Goal: Task Accomplishment & Management: Manage account settings

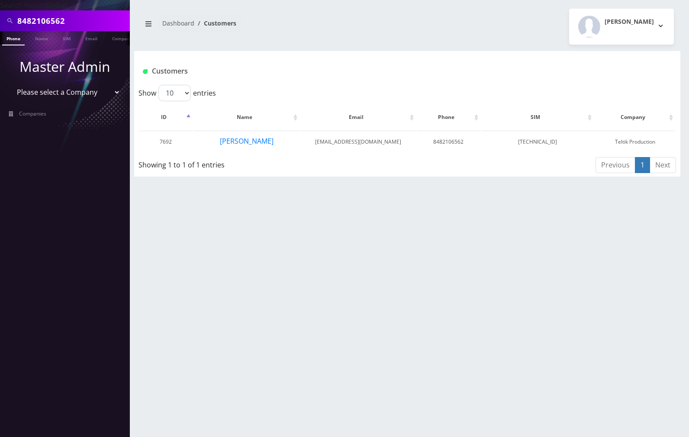
scroll to position [0, 4]
click at [87, 20] on input "8482106562" at bounding box center [72, 21] width 110 height 16
paste input "9860496"
type input "8489860496"
click at [16, 39] on link "Phone" at bounding box center [9, 38] width 23 height 14
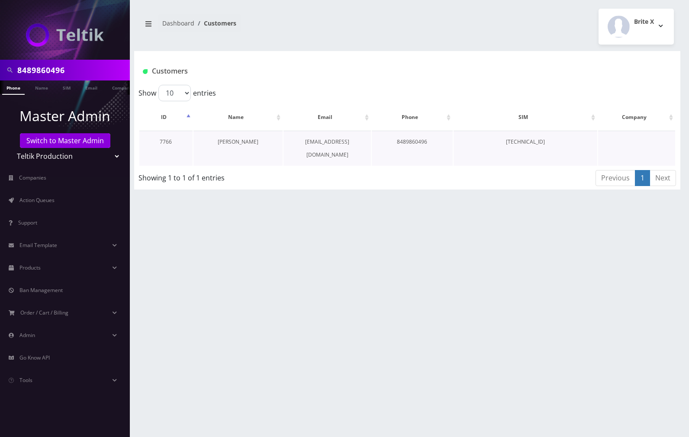
click at [239, 143] on link "[PERSON_NAME]" at bounding box center [238, 141] width 41 height 7
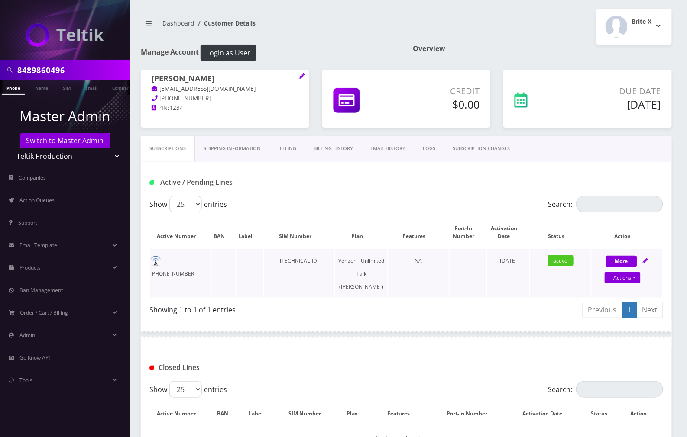
click at [650, 265] on div "More Actions Suspend Close Get Usage Confirm" at bounding box center [627, 268] width 71 height 26
select select "Verizon"
select select "459"
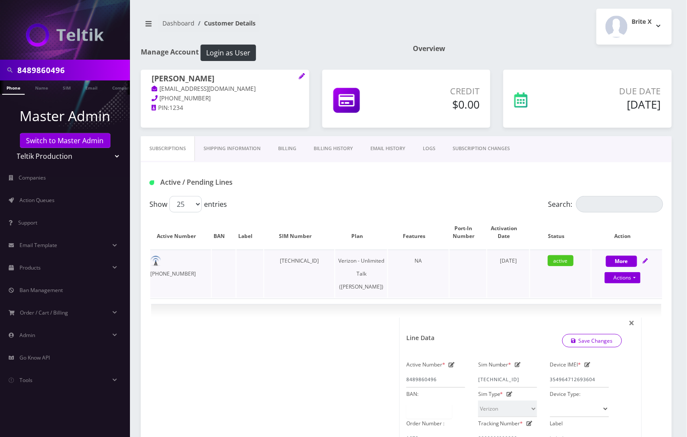
click at [642, 258] on div "More Actions Suspend Close Get Usage Confirm" at bounding box center [627, 268] width 71 height 26
select select "Verizon"
select select "459"
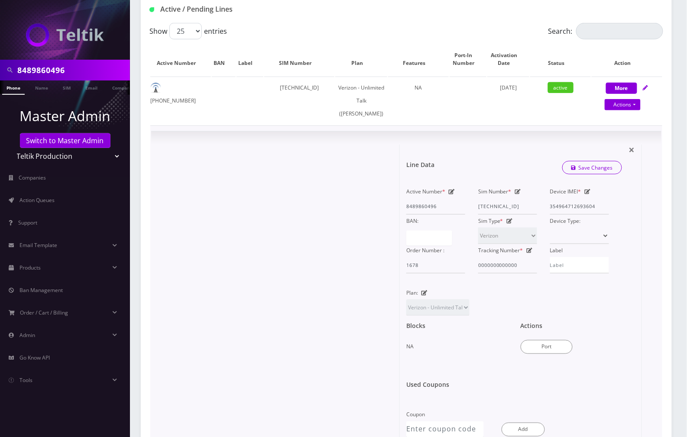
click at [517, 194] on icon at bounding box center [518, 191] width 6 height 5
drag, startPoint x: 463, startPoint y: 125, endPoint x: 466, endPoint y: 3, distance: 121.3
click at [463, 125] on td at bounding box center [468, 101] width 37 height 48
click at [519, 194] on icon at bounding box center [518, 191] width 6 height 5
click at [517, 194] on icon at bounding box center [518, 191] width 6 height 5
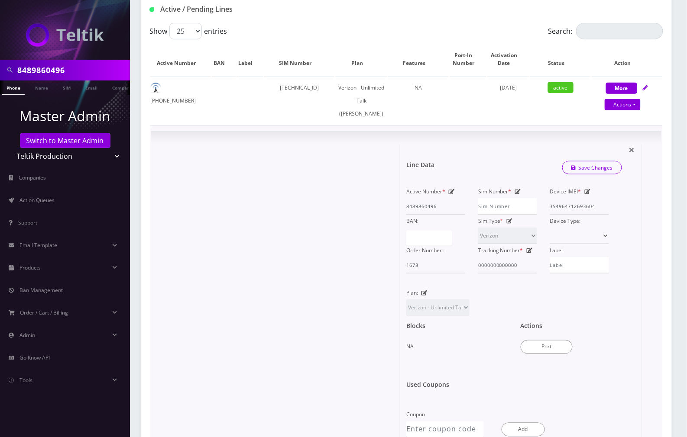
drag, startPoint x: 493, startPoint y: 155, endPoint x: 508, endPoint y: 191, distance: 38.8
click at [494, 155] on div "× Line Data Save Changes Active Number * 8489860496 Sim Number * Device IMEI * …" at bounding box center [406, 292] width 510 height 320
click at [505, 215] on input "Sim Number *" at bounding box center [507, 206] width 59 height 16
paste input "[TECHNICAL_ID]"
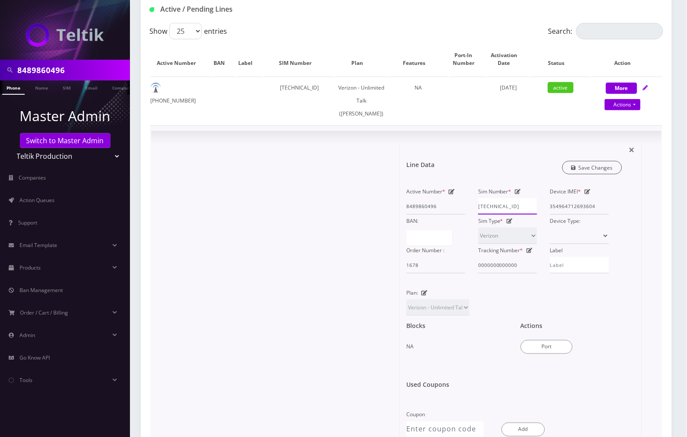
type input "[TECHNICAL_ID]"
click at [602, 175] on link "Save Changes" at bounding box center [592, 167] width 60 height 13
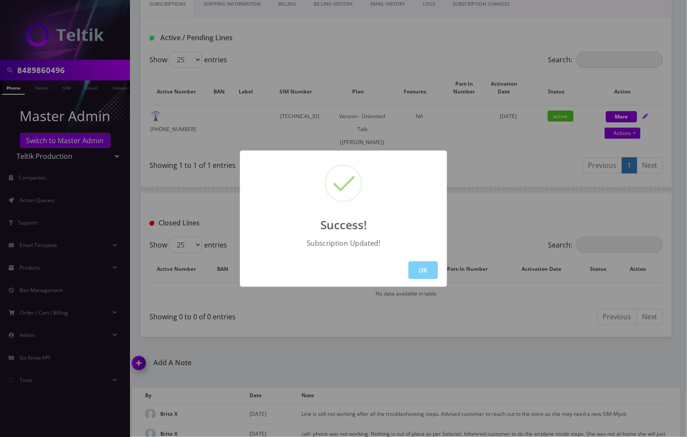
scroll to position [173, 0]
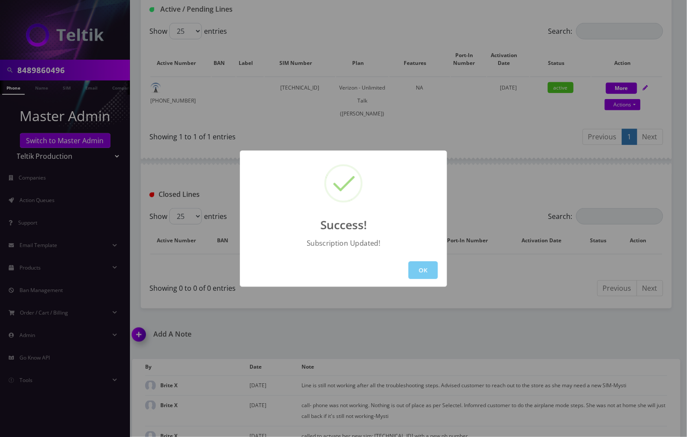
click at [416, 268] on button "OK" at bounding box center [422, 271] width 29 height 18
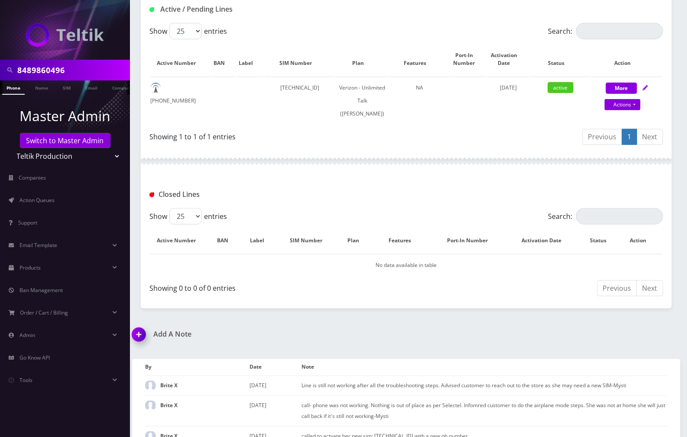
click at [144, 348] on img at bounding box center [141, 338] width 26 height 26
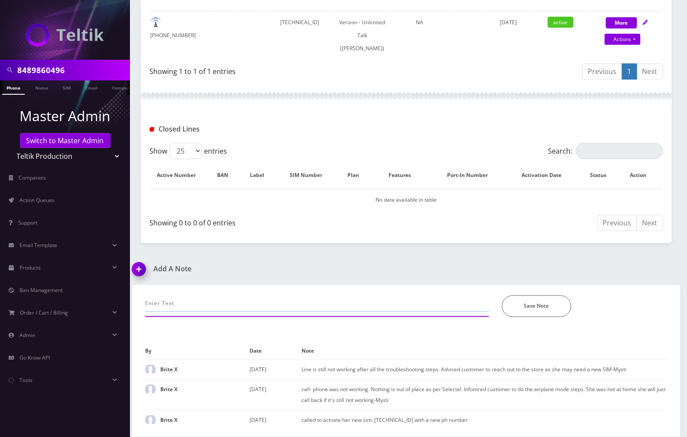
drag, startPoint x: 218, startPoint y: 308, endPoint x: 198, endPoint y: 287, distance: 29.1
click at [198, 287] on div "*Please Enter Note Save Note" at bounding box center [406, 301] width 535 height 32
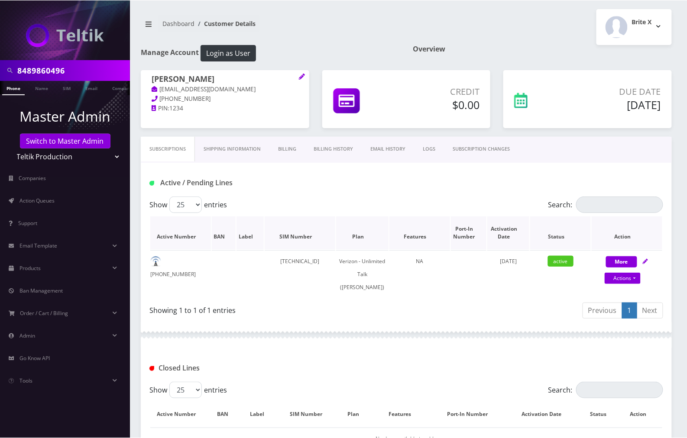
scroll to position [173, 0]
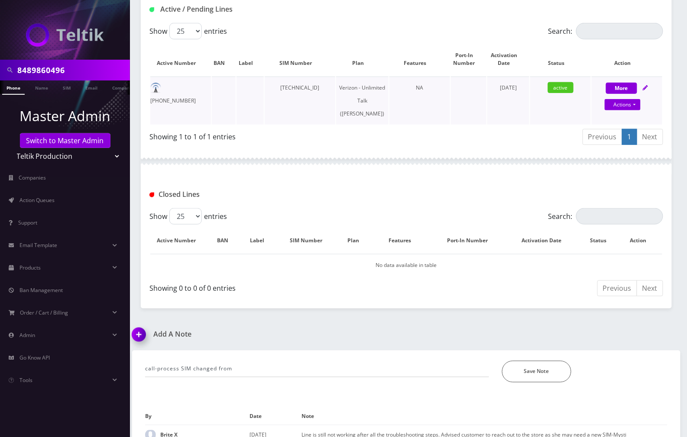
click at [435, 125] on td "NA" at bounding box center [419, 101] width 61 height 48
click at [254, 378] on input "call-process SIM changed from" at bounding box center [317, 369] width 344 height 16
paste input "[TECHNICAL_ID]"
drag, startPoint x: 477, startPoint y: 142, endPoint x: 414, endPoint y: 251, distance: 125.9
click at [477, 142] on div "Previous 1 Next" at bounding box center [538, 138] width 250 height 20
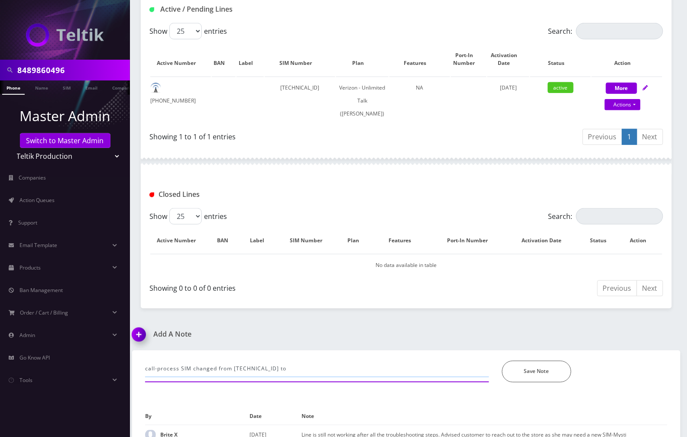
click at [326, 378] on input "call-process SIM changed from [TECHNICAL_ID] to" at bounding box center [317, 369] width 344 height 16
paste input "[TECHNICAL_ID]"
type input "call-process SIM changed from [TECHNICAL_ID] to [TECHNICAL_ID]."
click at [545, 381] on button "Save Note" at bounding box center [536, 372] width 69 height 22
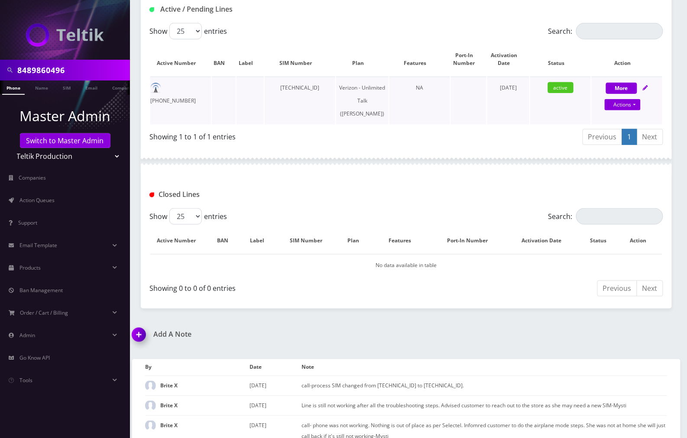
click at [647, 88] on icon at bounding box center [645, 87] width 5 height 5
select select "Verizon"
select select "459"
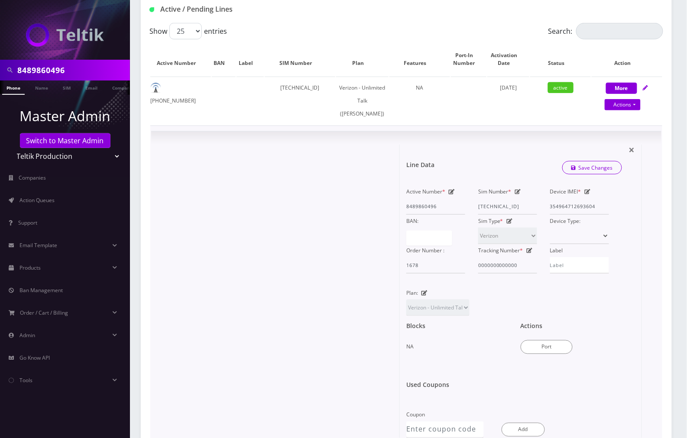
drag, startPoint x: 518, startPoint y: 204, endPoint x: 469, endPoint y: 271, distance: 83.9
click at [518, 194] on icon at bounding box center [518, 191] width 6 height 5
drag, startPoint x: 450, startPoint y: 146, endPoint x: 475, endPoint y: 202, distance: 61.6
click at [450, 146] on div "× Line Data Save Changes Active Number * 8489860496 Sim Number * [TECHNICAL_ID]…" at bounding box center [406, 292] width 510 height 320
click at [498, 215] on input "[TECHNICAL_ID]" at bounding box center [507, 206] width 59 height 16
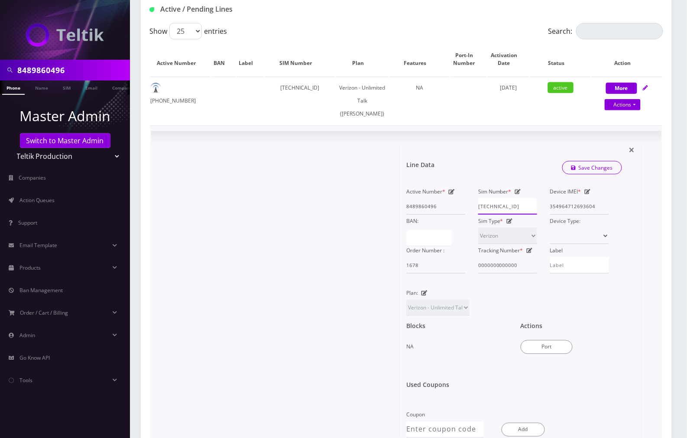
paste input "8914"
paste input "00011798237259"
type input "[TECHNICAL_ID]"
click at [608, 175] on link "Save Changes" at bounding box center [592, 167] width 60 height 13
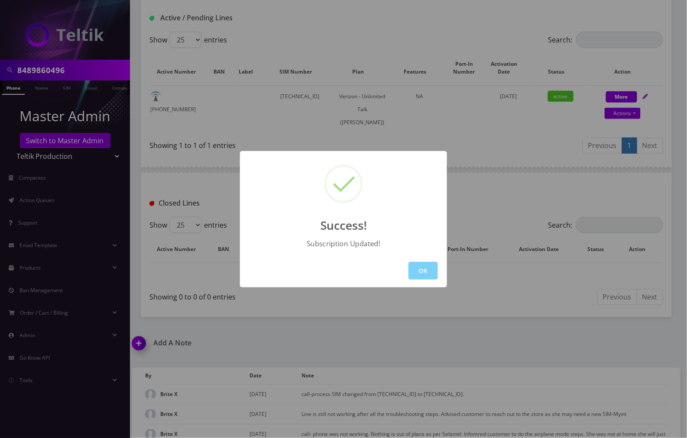
scroll to position [173, 0]
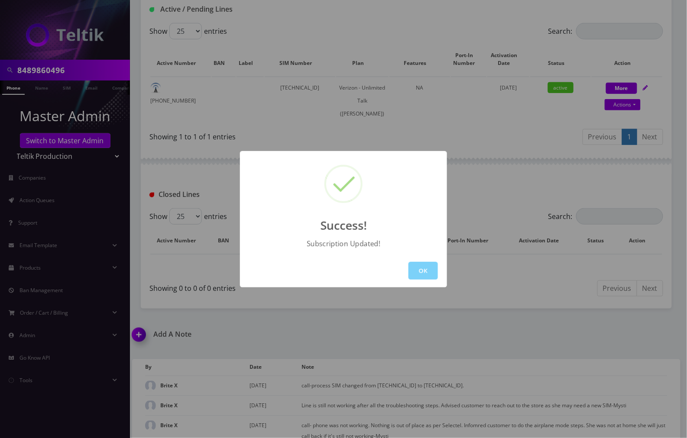
click at [473, 180] on div "Success! Subscription Updated! OK" at bounding box center [343, 219] width 687 height 438
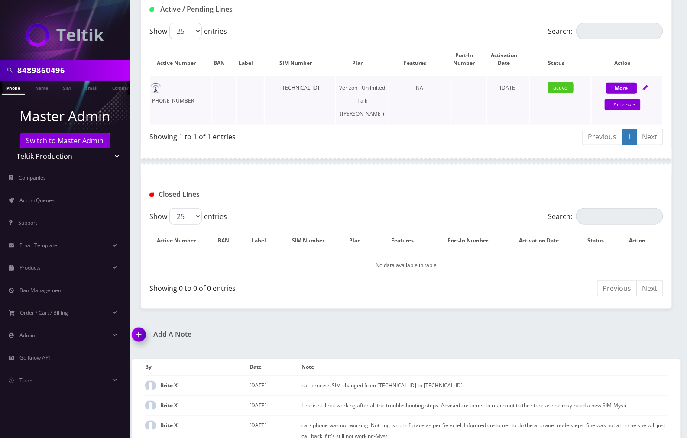
click at [643, 92] on div "More Actions Suspend Close Get Usage Confirm" at bounding box center [627, 94] width 71 height 26
select select "Verizon"
select select "459"
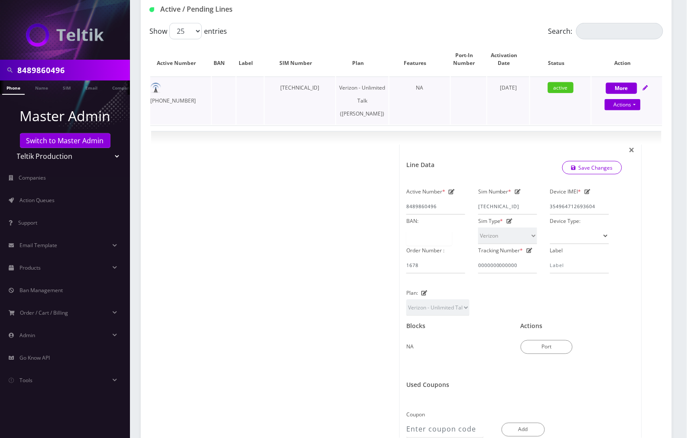
click at [650, 87] on div "More Actions Suspend Close Get Usage Confirm" at bounding box center [627, 94] width 71 height 26
select select "Verizon"
select select "459"
click at [515, 194] on icon at bounding box center [518, 191] width 6 height 5
click at [508, 215] on input "[TECHNICAL_ID]" at bounding box center [507, 206] width 59 height 16
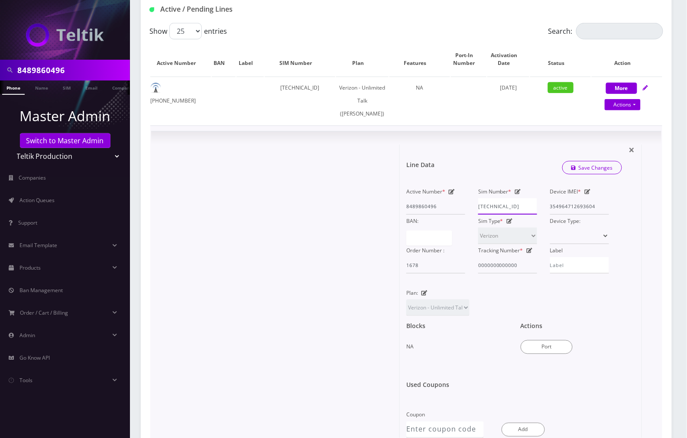
paste input "835936905"
type input "[TECHNICAL_ID]"
click at [604, 175] on link "Save Changes" at bounding box center [592, 167] width 60 height 13
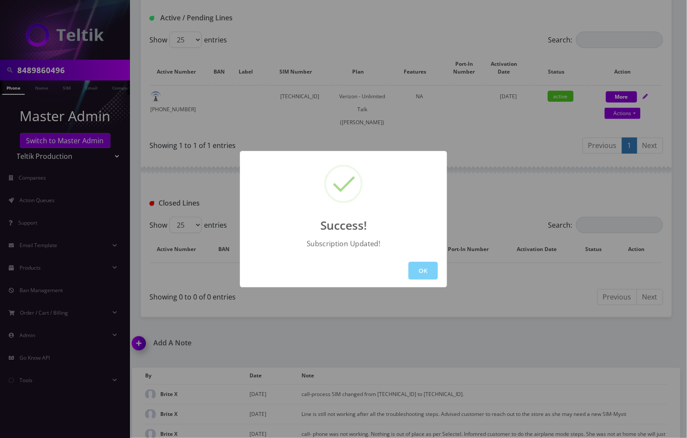
scroll to position [173, 0]
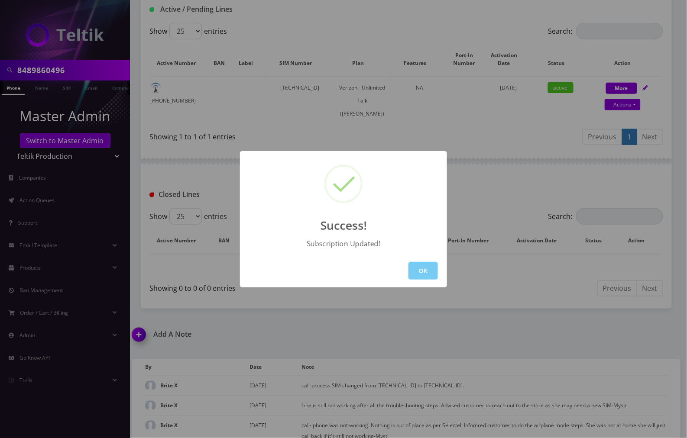
click at [431, 272] on button "OK" at bounding box center [422, 271] width 29 height 18
